Goal: Task Accomplishment & Management: Use online tool/utility

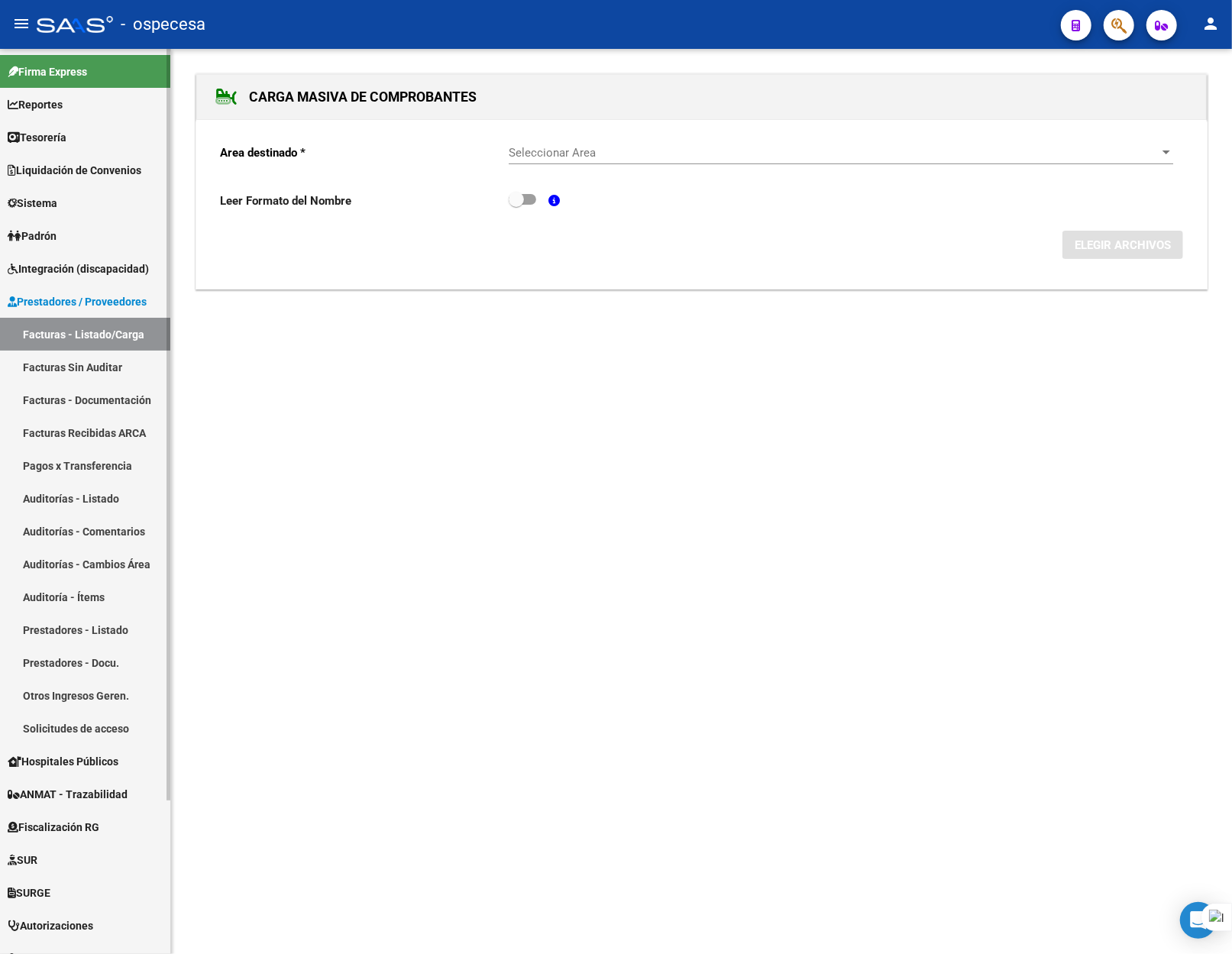
click at [95, 737] on link "Solicitudes de acceso" at bounding box center [85, 728] width 171 height 33
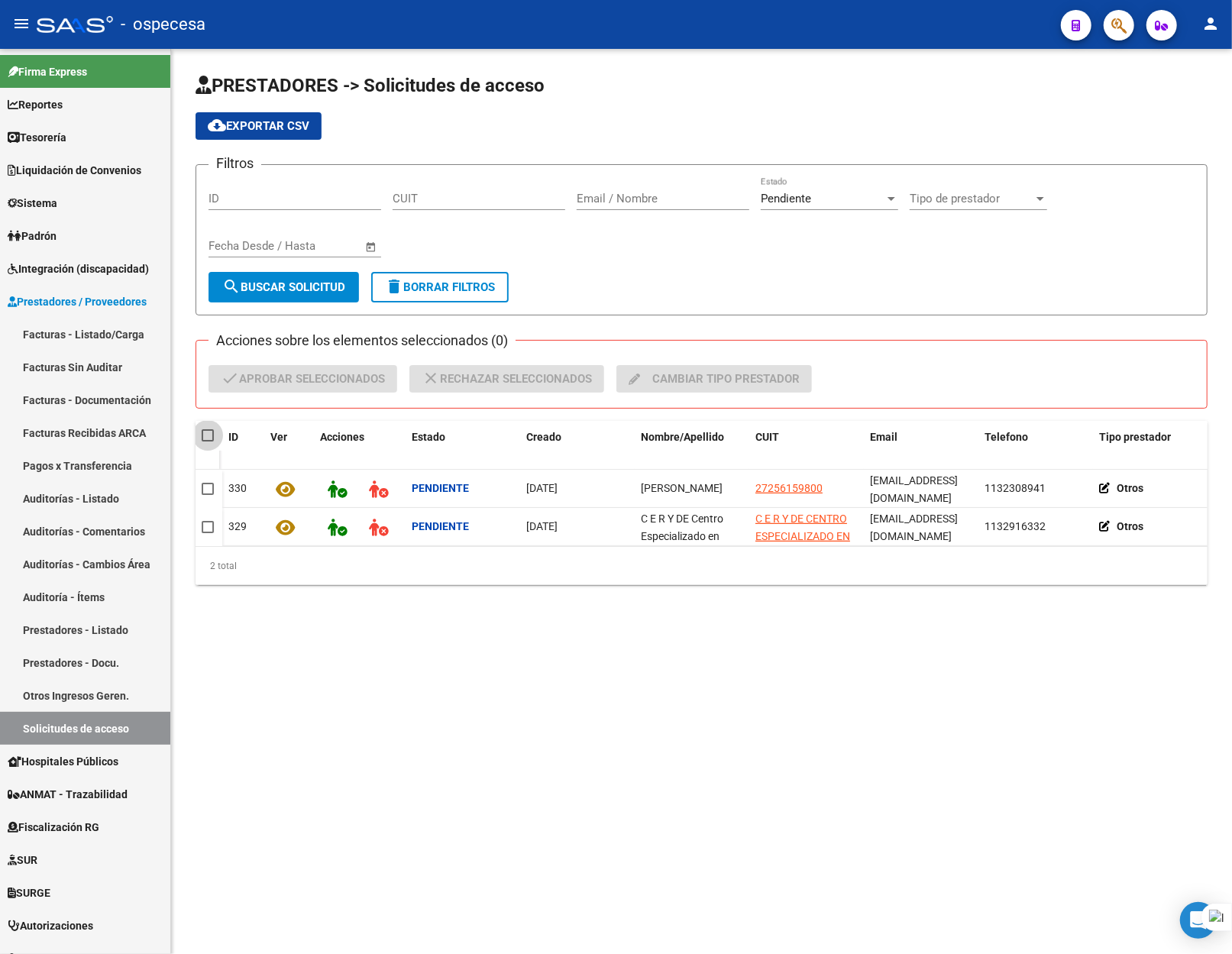
click at [209, 437] on span at bounding box center [207, 435] width 12 height 12
click at [208, 441] on input "checkbox" at bounding box center [207, 441] width 1 height 1
checkbox input "true"
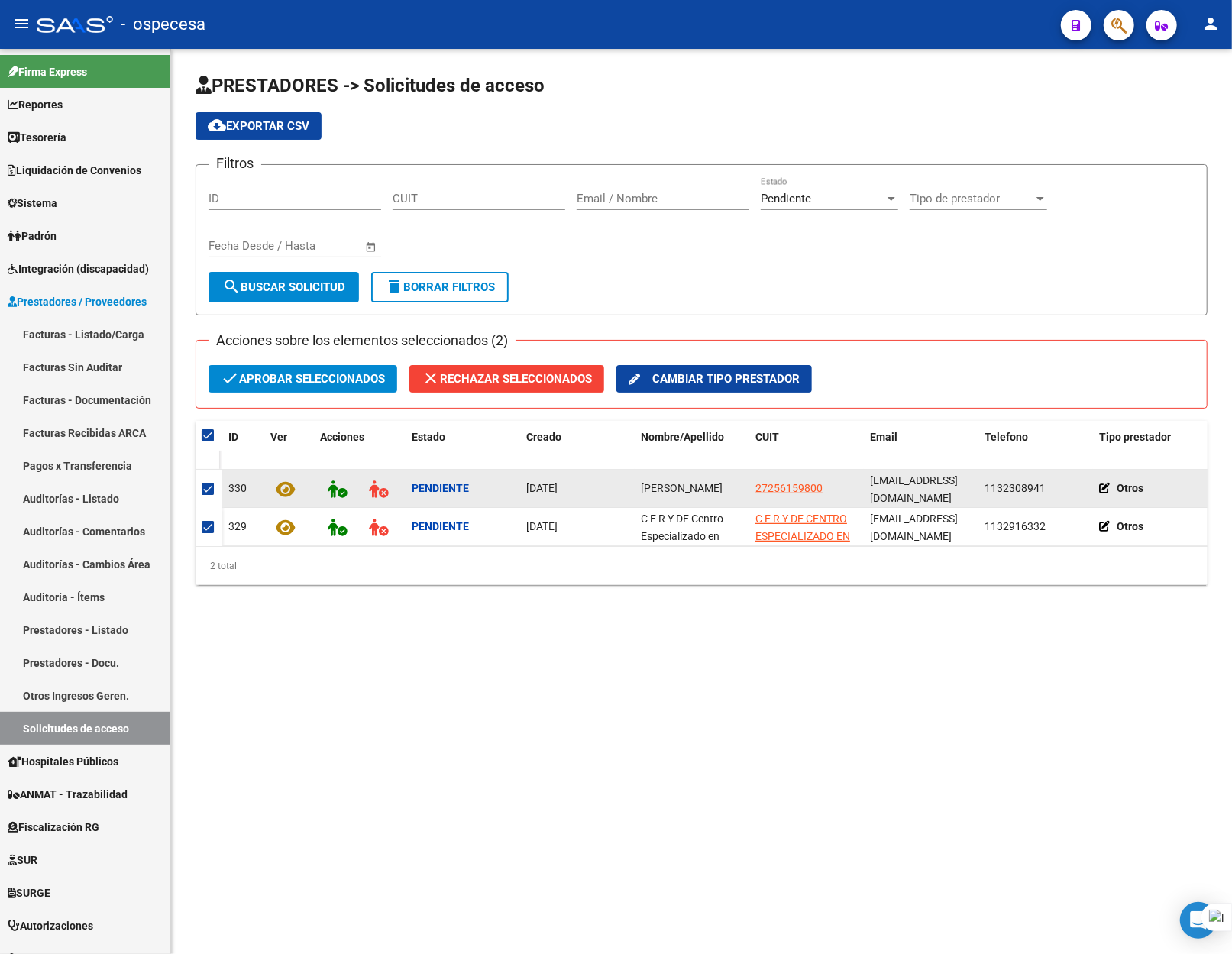
click at [209, 489] on span at bounding box center [207, 488] width 12 height 12
click at [208, 495] on input "checkbox" at bounding box center [207, 495] width 1 height 1
checkbox input "false"
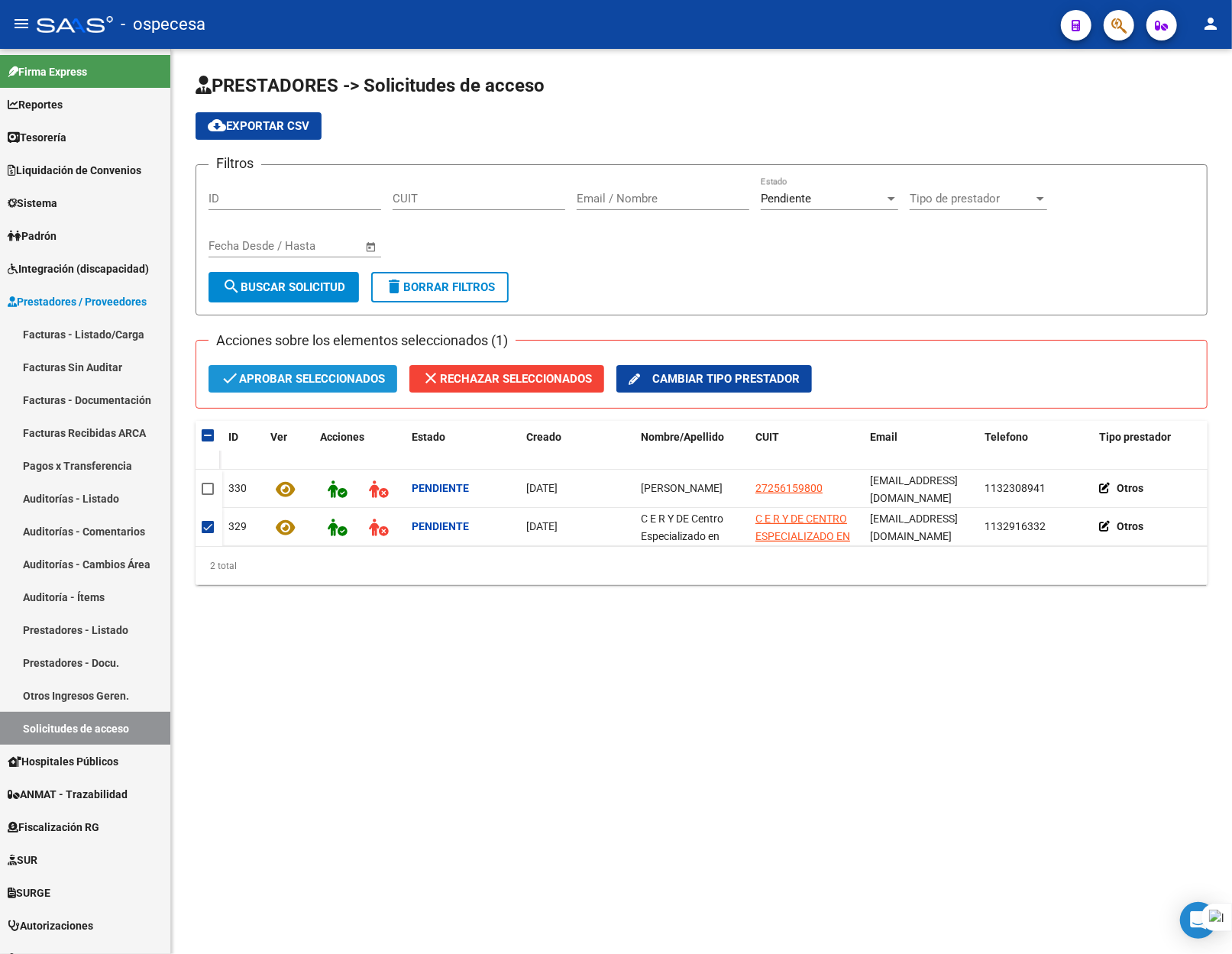
click at [284, 385] on span "check Aprobar seleccionados" at bounding box center [303, 379] width 164 height 28
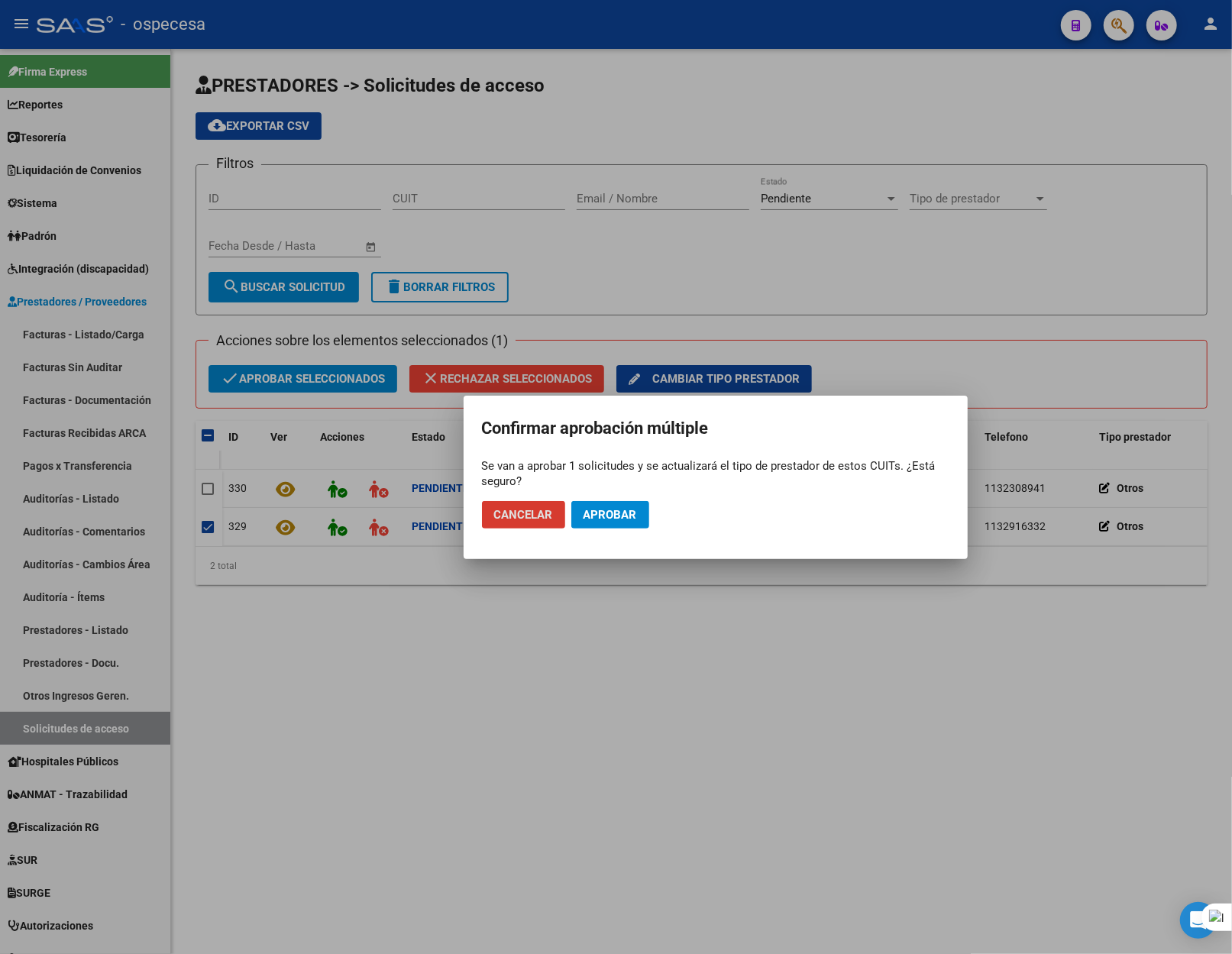
click at [629, 511] on span "Aprobar" at bounding box center [610, 514] width 54 height 14
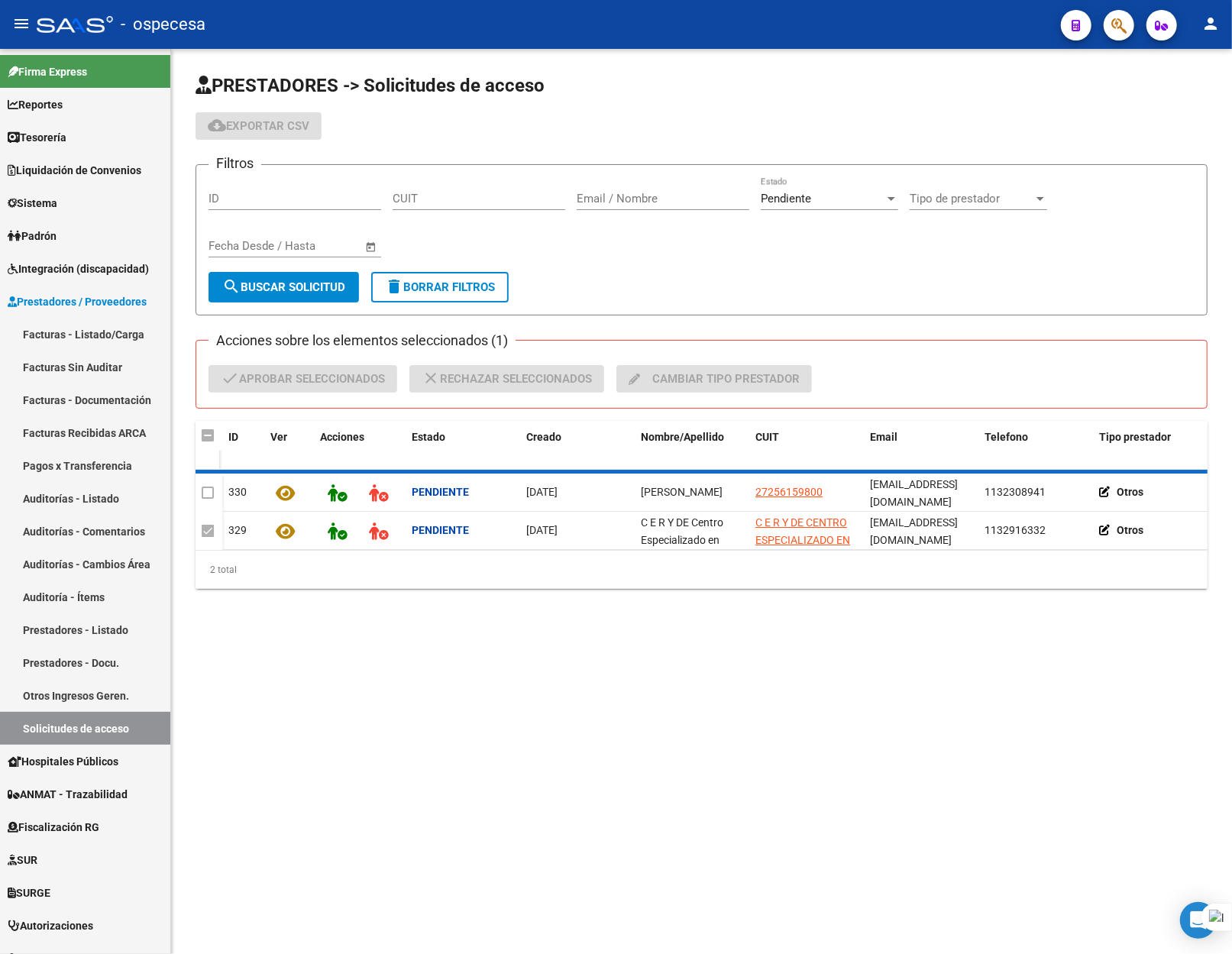
checkbox input "false"
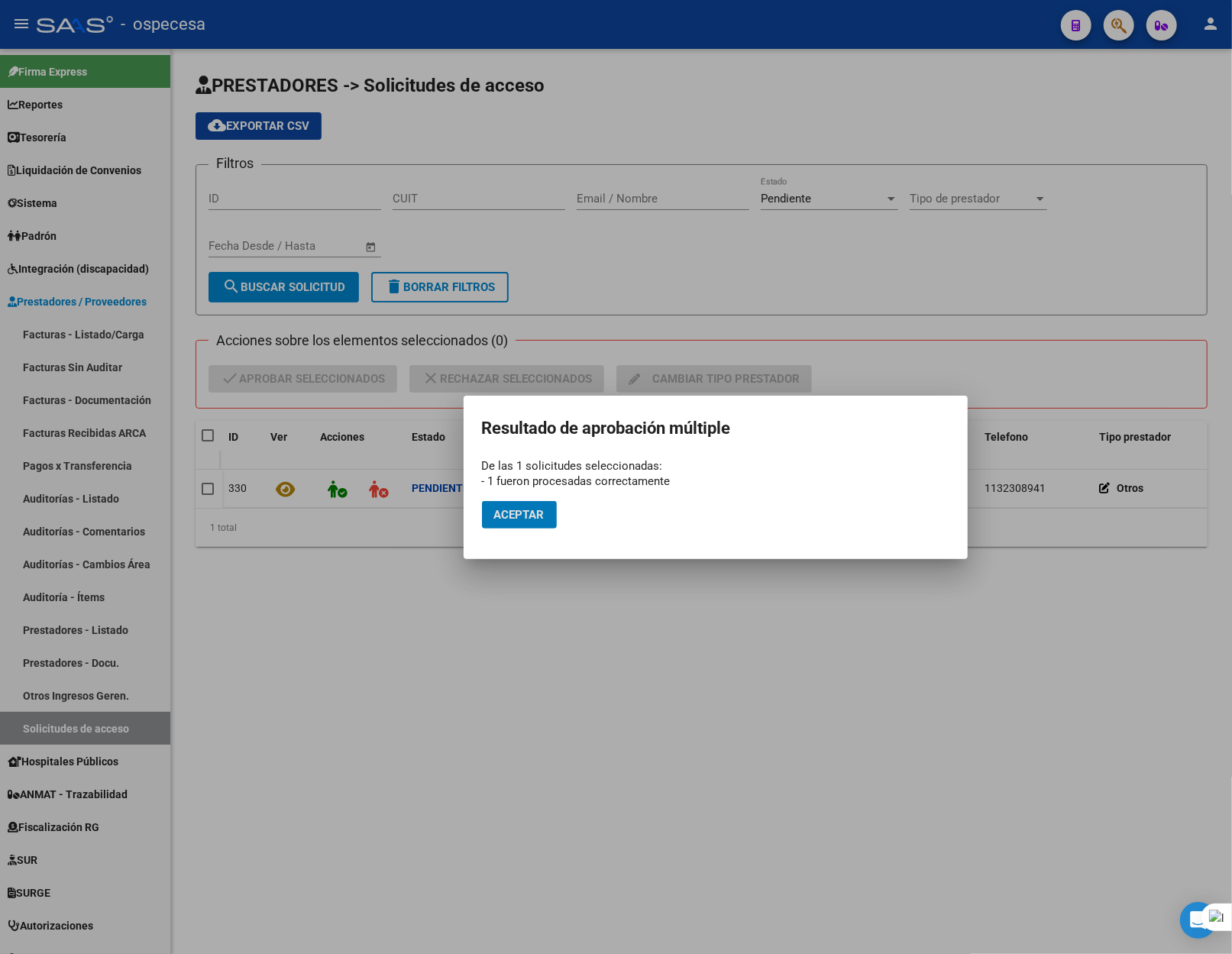
click at [510, 511] on span "Aceptar" at bounding box center [519, 514] width 51 height 14
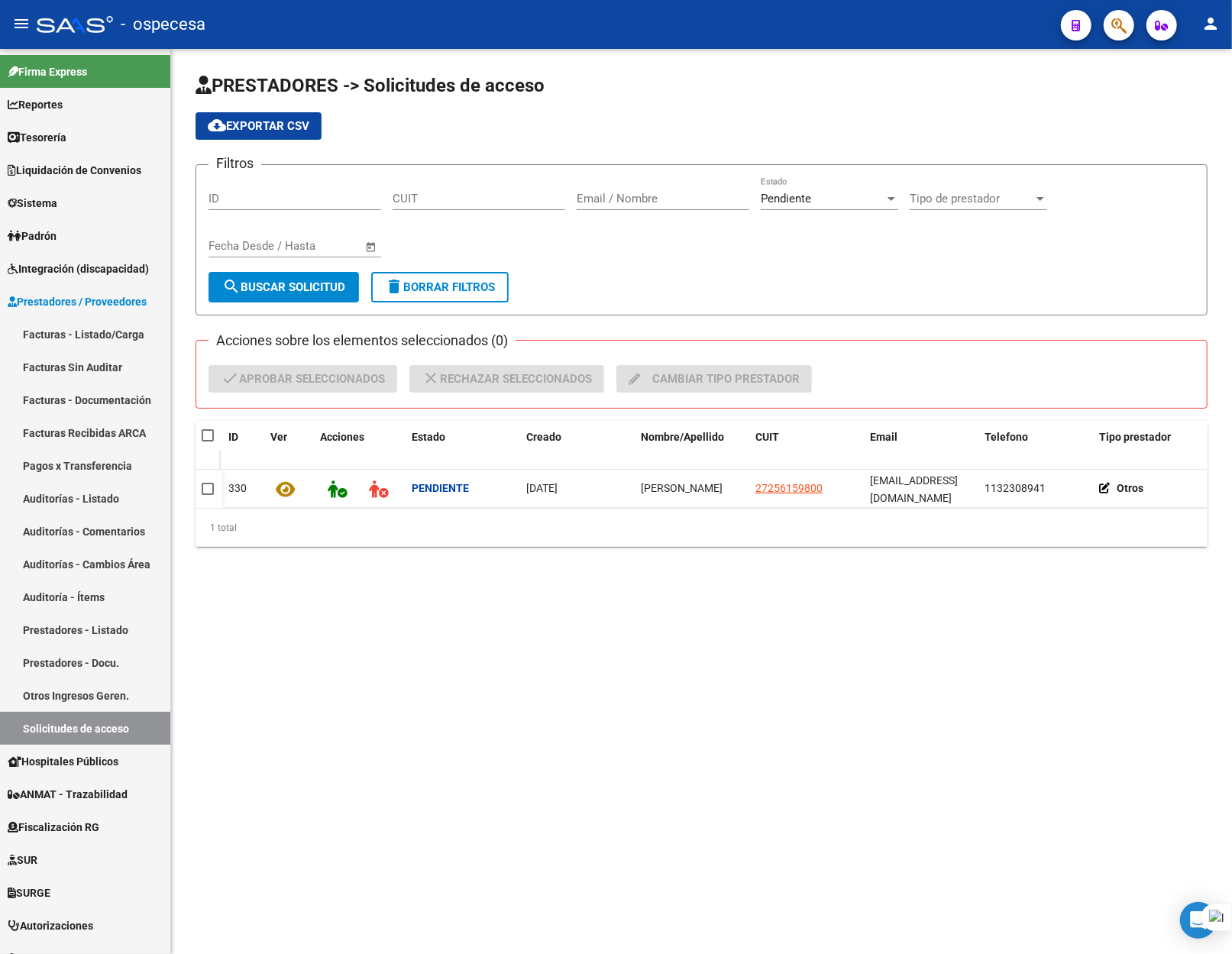
click at [1137, 99] on h1 "PRESTADORES -> Solicitudes de acceso" at bounding box center [701, 86] width 1011 height 27
drag, startPoint x: 1098, startPoint y: 104, endPoint x: 539, endPoint y: 68, distance: 560.2
click at [1097, 104] on app-list-header "PRESTADORES -> Solicitudes de acceso cloud_download Exportar CSV Filtros ID CUI…" at bounding box center [701, 194] width 1011 height 242
